Goal: Task Accomplishment & Management: Use online tool/utility

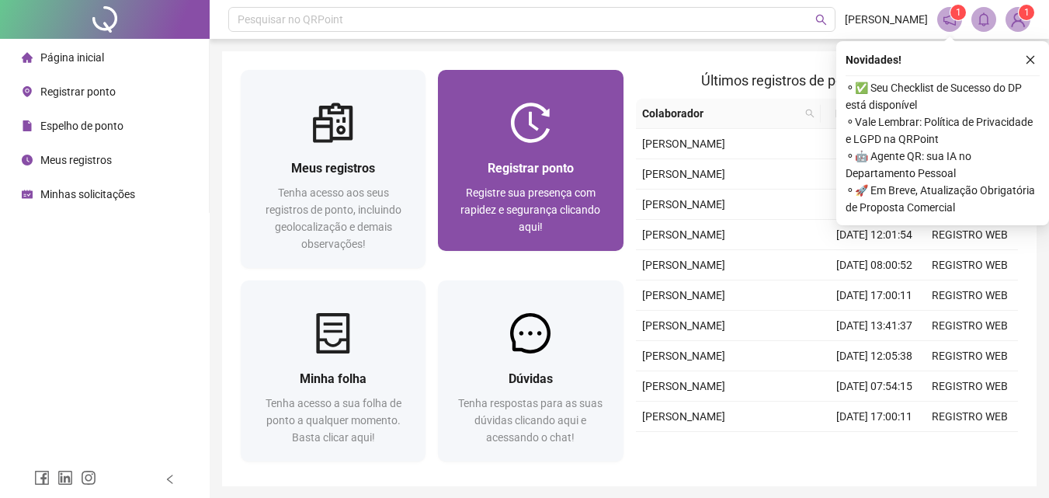
click at [490, 144] on div "Registrar ponto Registre sua presença com rapidez e segurança clicando aqui!" at bounding box center [530, 197] width 185 height 108
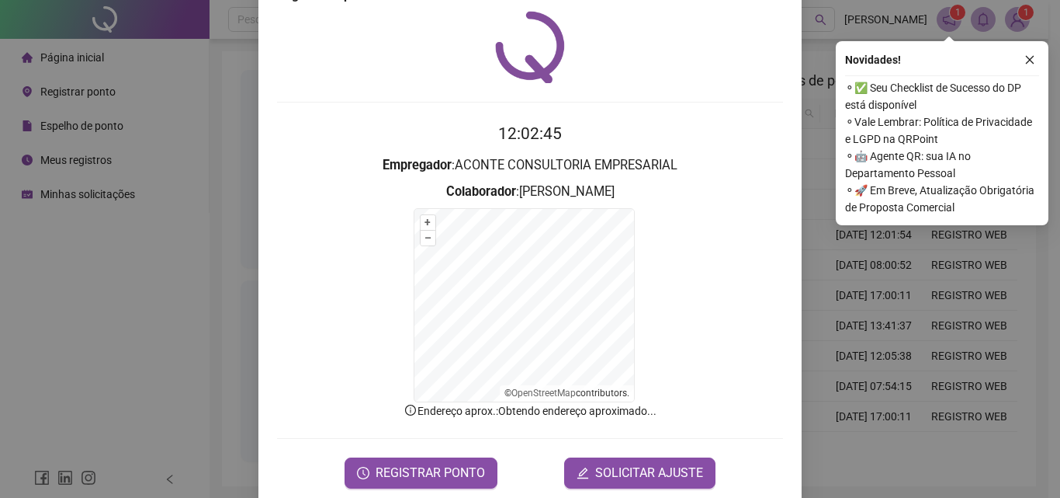
scroll to position [70, 0]
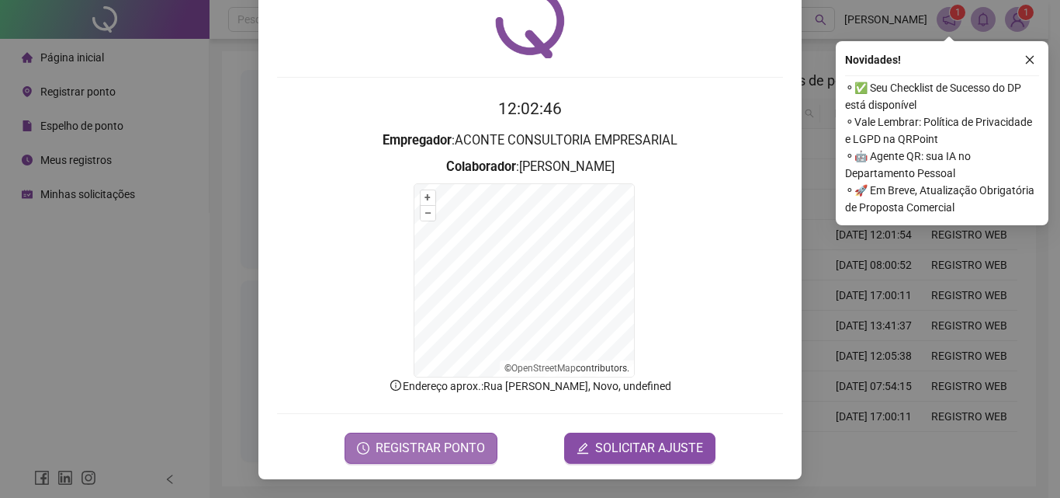
click at [418, 439] on span "REGISTRAR PONTO" at bounding box center [430, 448] width 109 height 19
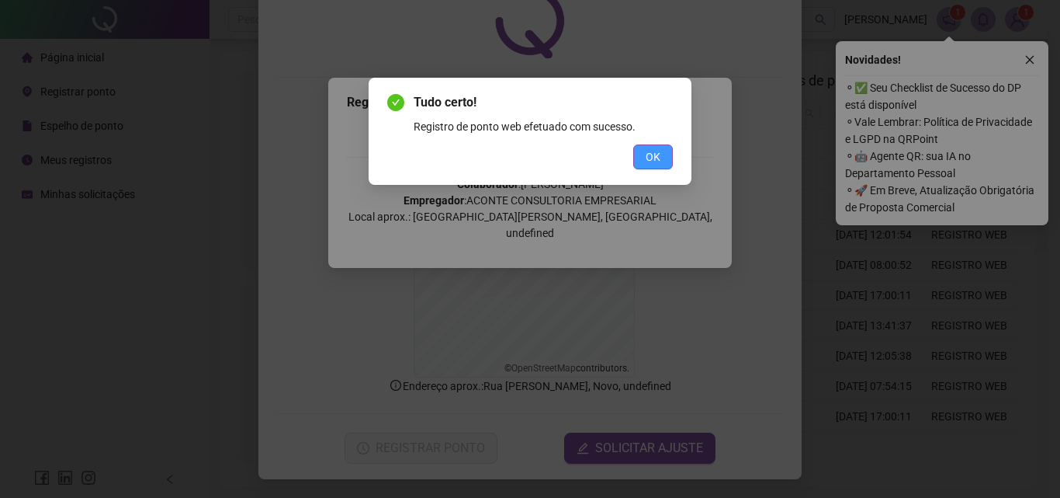
click at [644, 163] on button "OK" at bounding box center [653, 156] width 40 height 25
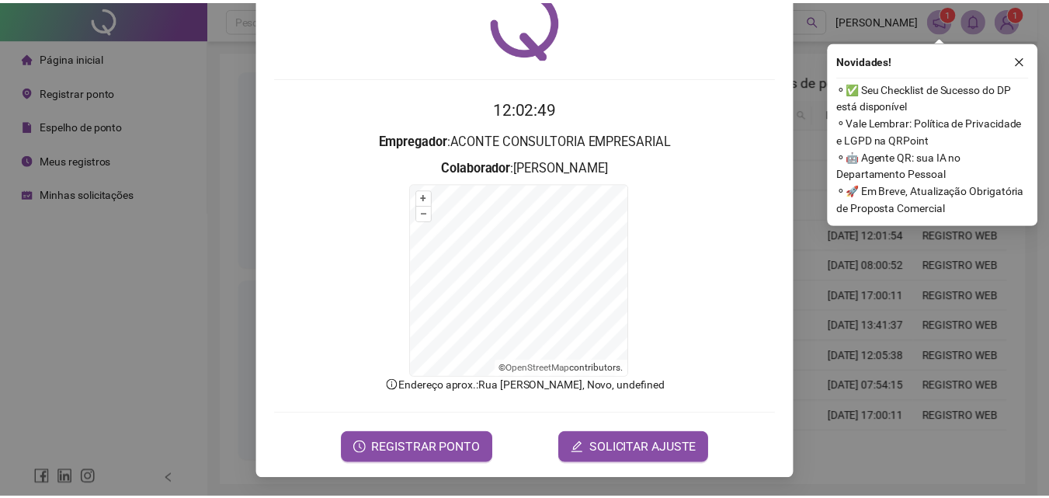
scroll to position [0, 0]
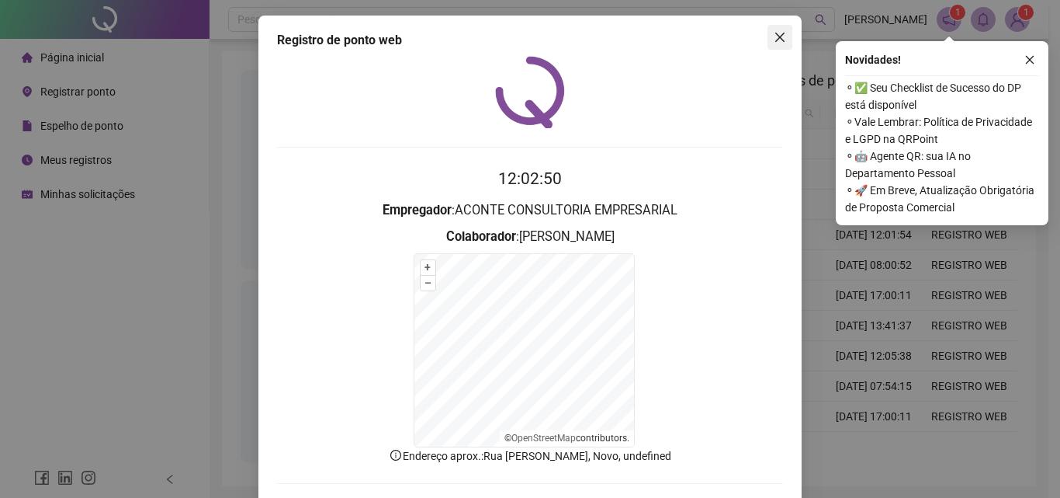
click at [776, 37] on icon "close" at bounding box center [780, 37] width 9 height 9
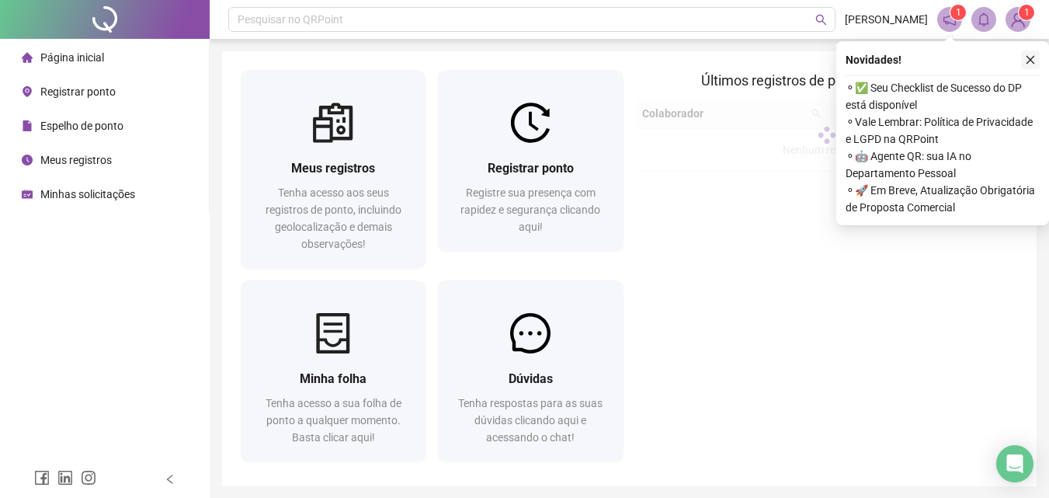
click at [1025, 60] on icon "close" at bounding box center [1030, 59] width 11 height 11
